Goal: Information Seeking & Learning: Find specific page/section

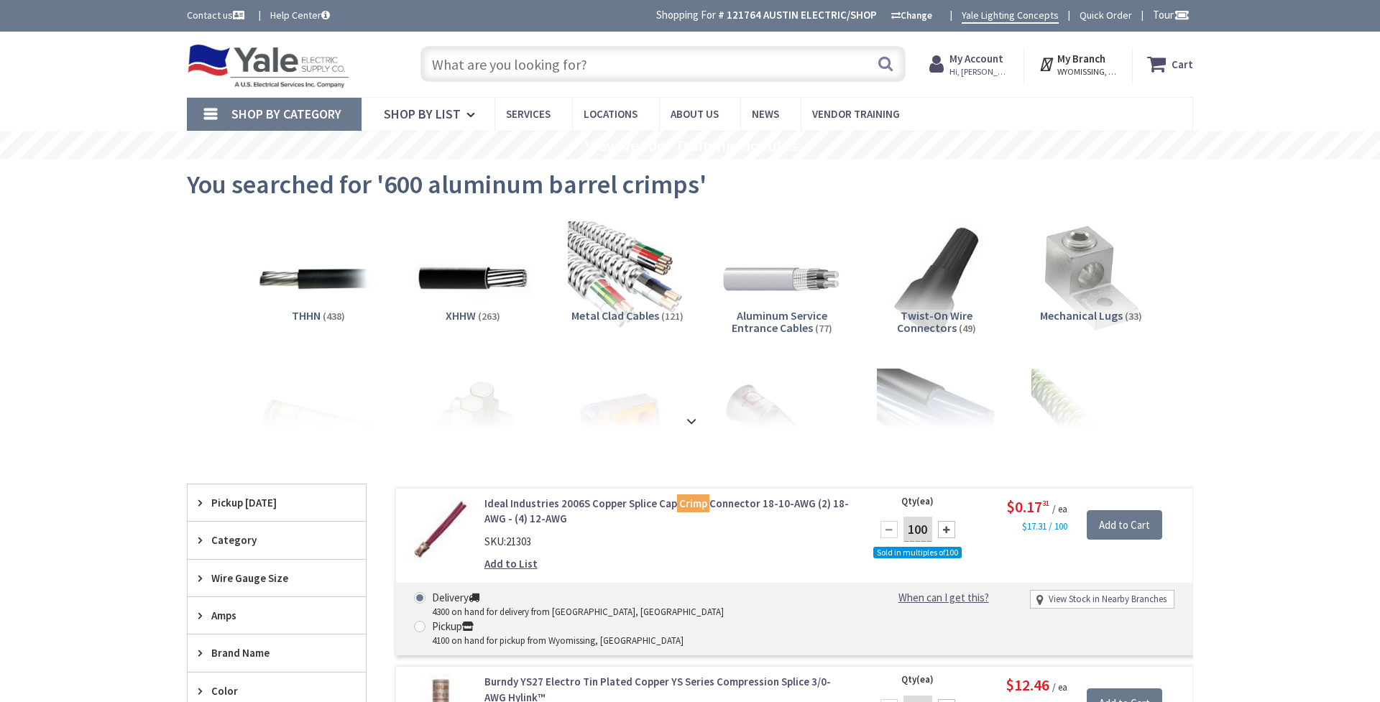
click at [553, 60] on input "text" at bounding box center [662, 64] width 485 height 36
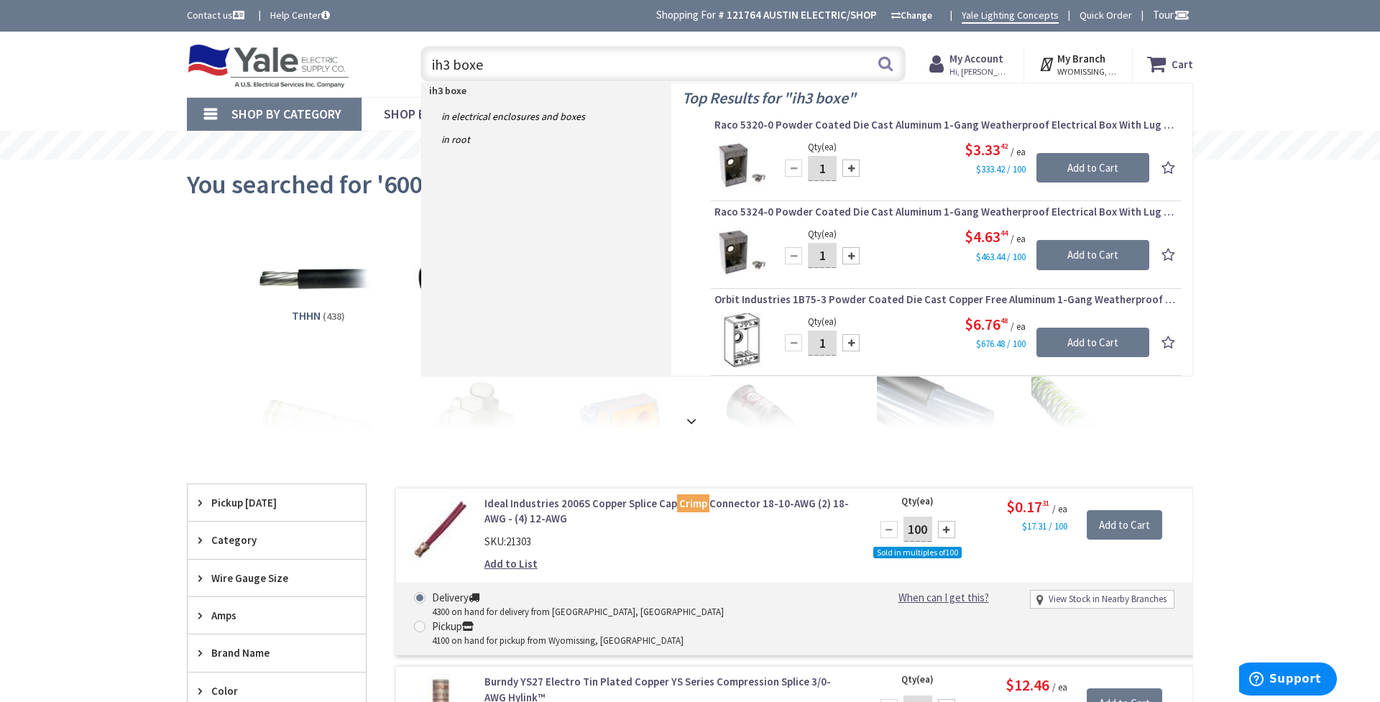
type input "ih3 boxes"
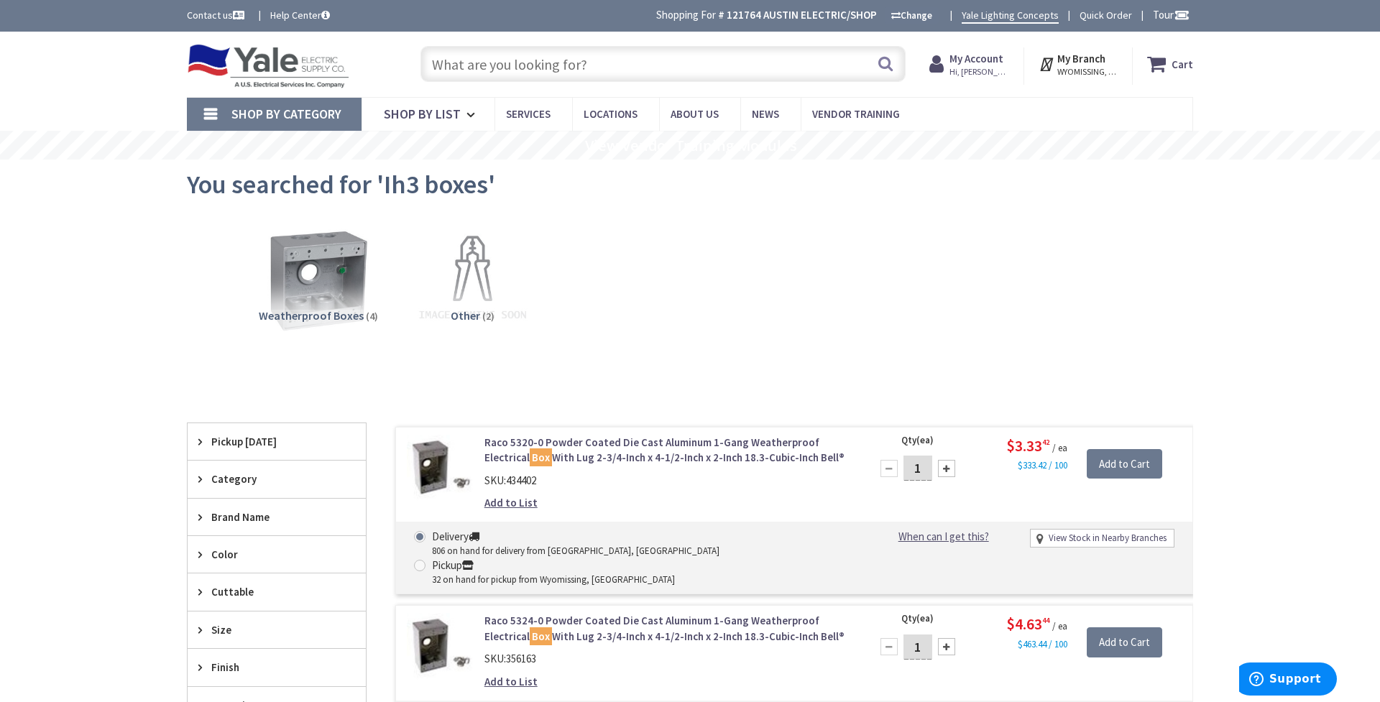
click at [463, 60] on input "text" at bounding box center [662, 64] width 485 height 36
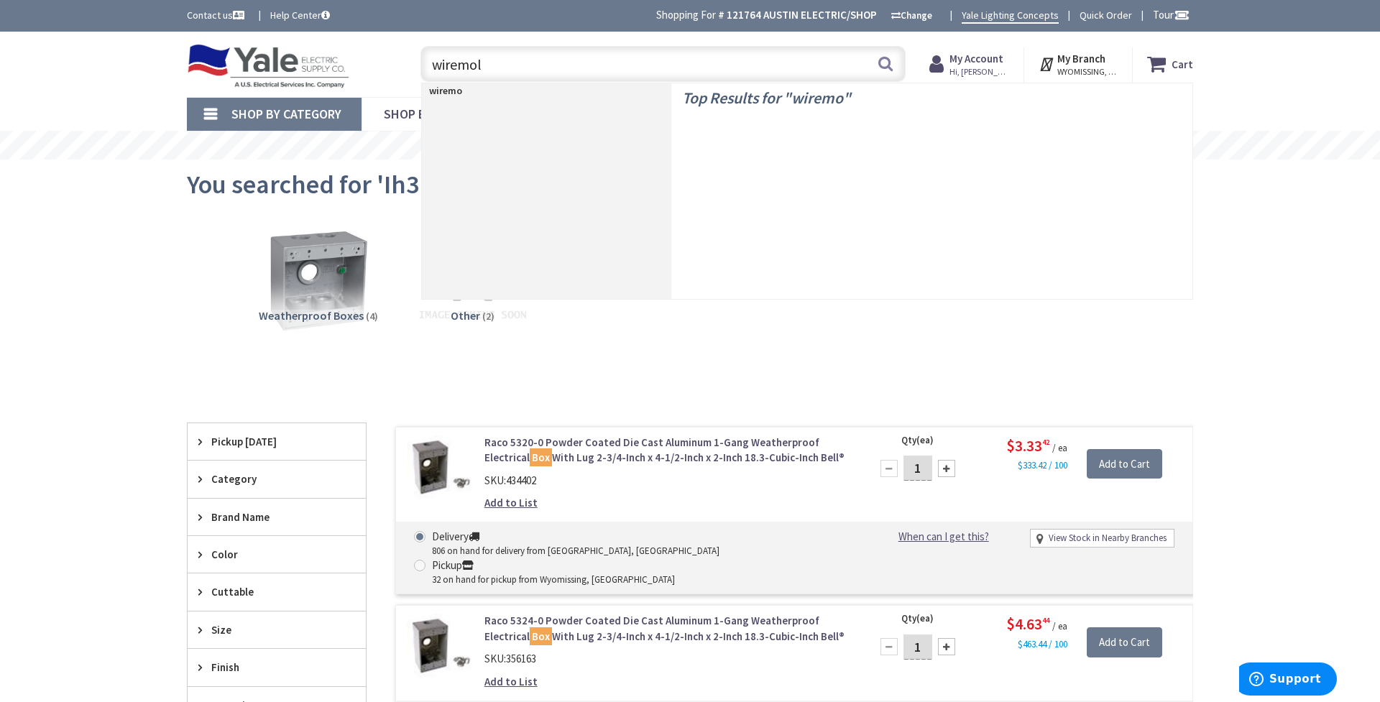
type input "wiremold"
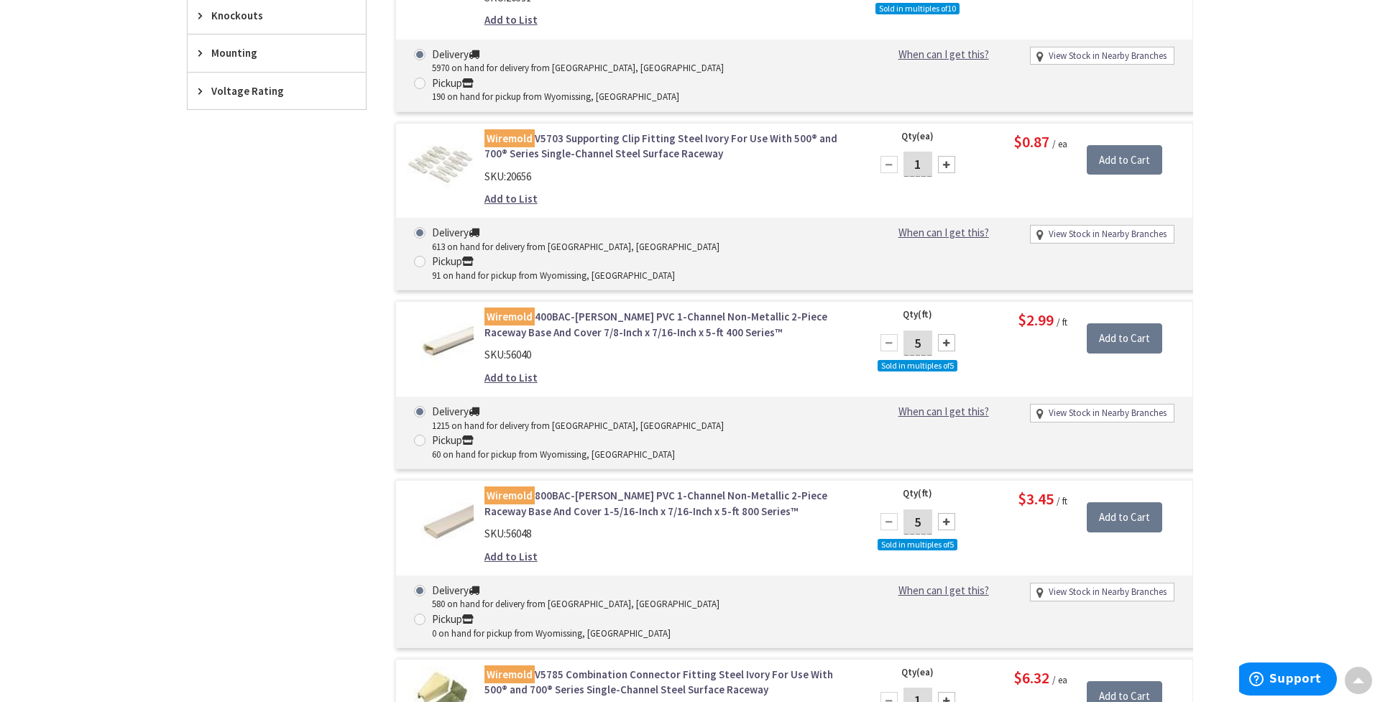
scroll to position [901, 0]
